Goal: Transaction & Acquisition: Purchase product/service

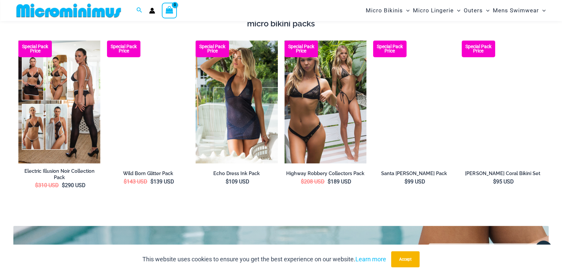
scroll to position [992, 0]
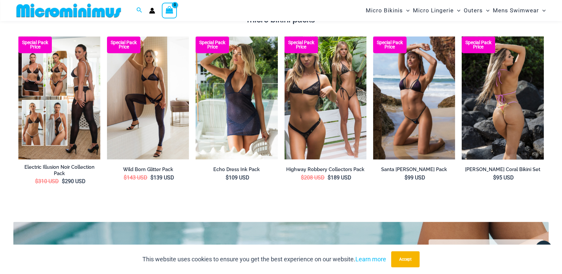
click at [513, 87] on img at bounding box center [503, 97] width 82 height 123
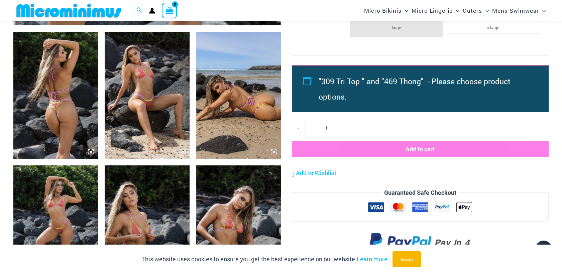
scroll to position [435, 0]
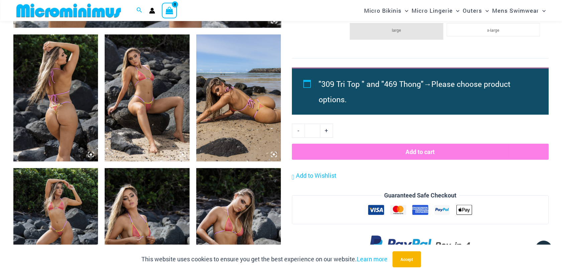
click at [54, 209] on img at bounding box center [55, 231] width 85 height 127
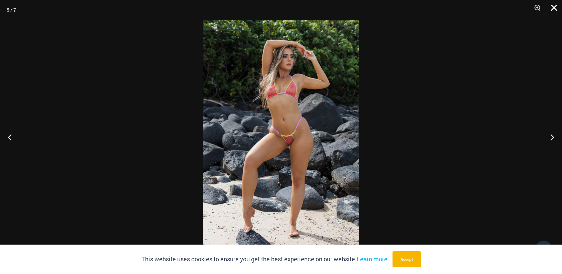
click at [555, 8] on button "Close" at bounding box center [552, 10] width 17 height 20
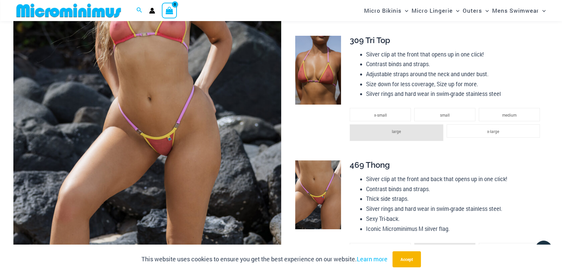
scroll to position [36, 0]
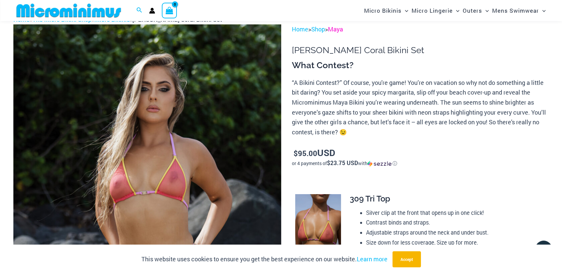
click at [342, 30] on link "Maya" at bounding box center [335, 29] width 15 height 8
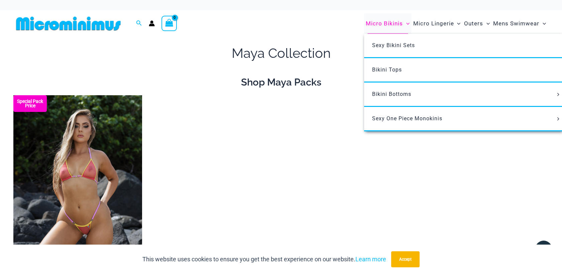
click at [401, 21] on span "Micro Bikinis" at bounding box center [384, 23] width 37 height 17
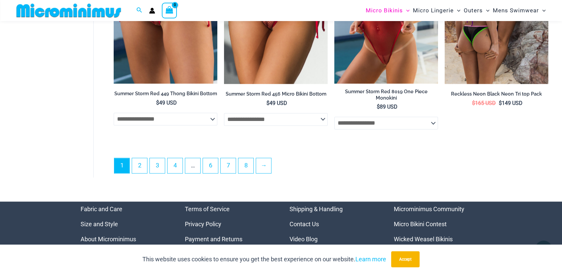
scroll to position [1828, 0]
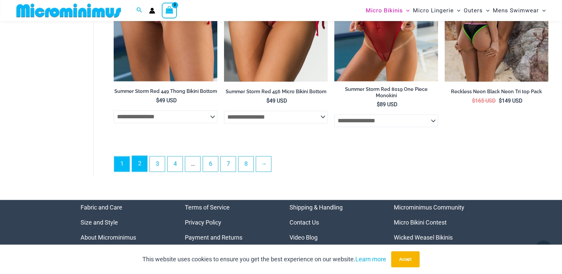
click at [139, 159] on link "2" at bounding box center [139, 164] width 15 height 16
